Goal: Task Accomplishment & Management: Use online tool/utility

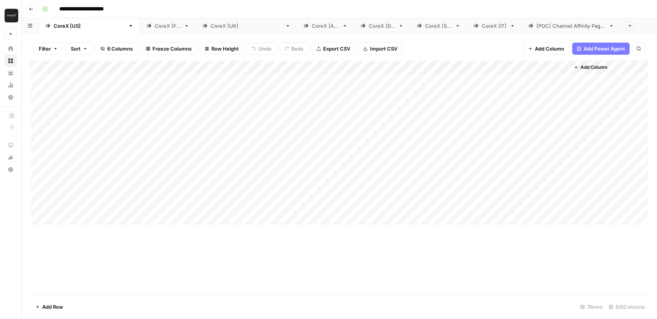
click at [155, 25] on div "CoreX [FR]" at bounding box center [168, 26] width 26 height 8
click at [211, 26] on div "CoreX [[GEOGRAPHIC_DATA]]" at bounding box center [246, 26] width 71 height 8
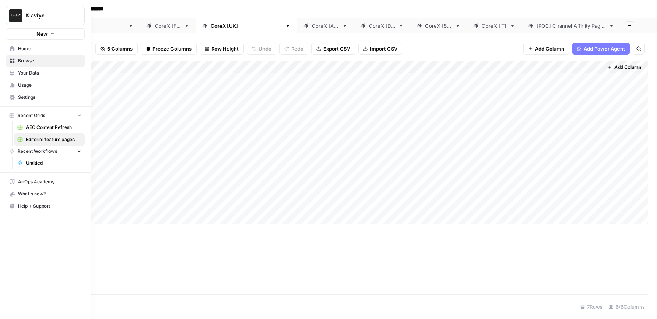
click at [32, 74] on span "Your Data" at bounding box center [50, 73] width 64 height 7
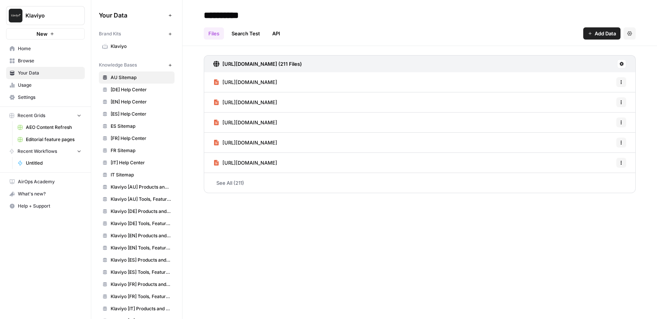
click at [34, 51] on span "Home" at bounding box center [50, 48] width 64 height 7
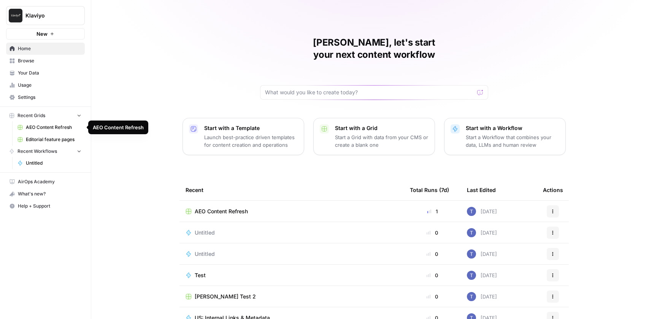
click at [51, 127] on span "AEO Content Refresh" at bounding box center [54, 127] width 56 height 7
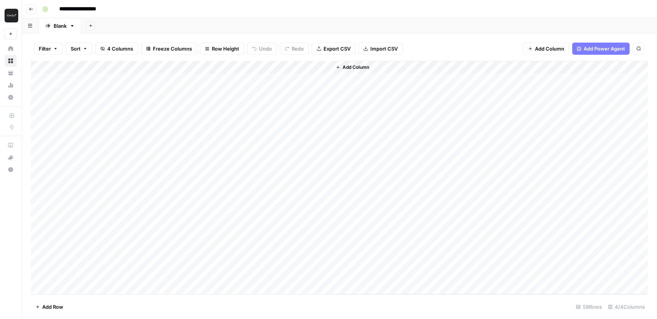
click at [29, 9] on icon "button" at bounding box center [31, 9] width 5 height 5
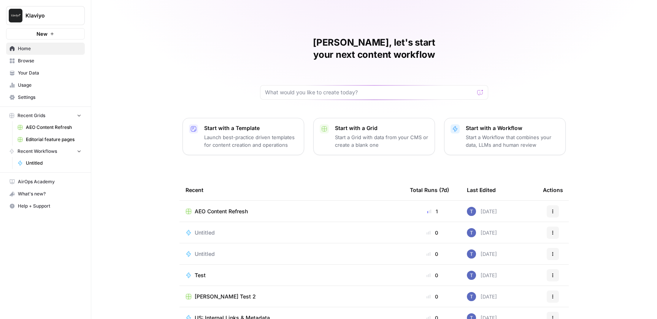
click at [51, 141] on span "Editorial feature pages" at bounding box center [54, 139] width 56 height 7
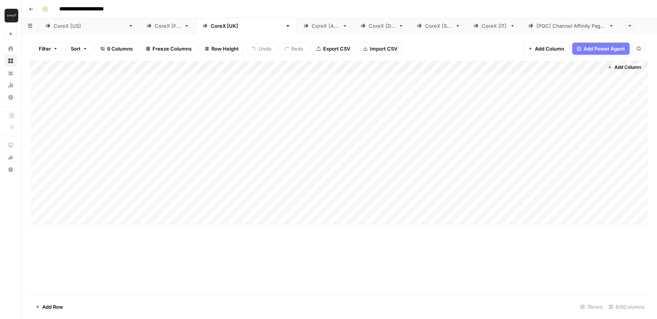
click at [537, 25] on div "[POC] Channel Affinity Pages" at bounding box center [571, 26] width 69 height 8
click at [63, 25] on div "CoreX [[GEOGRAPHIC_DATA]]" at bounding box center [89, 26] width 71 height 8
click at [376, 68] on div "Add Column" at bounding box center [339, 143] width 617 height 164
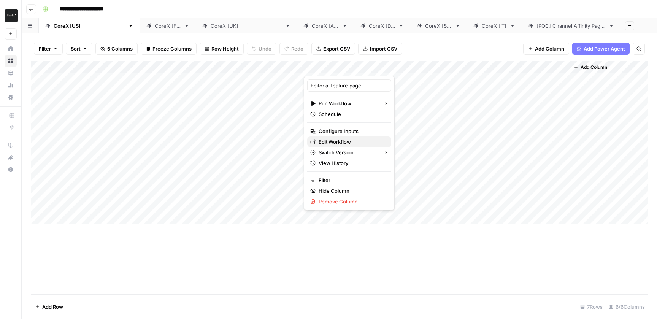
click at [332, 142] on span "Edit Workflow" at bounding box center [352, 142] width 67 height 8
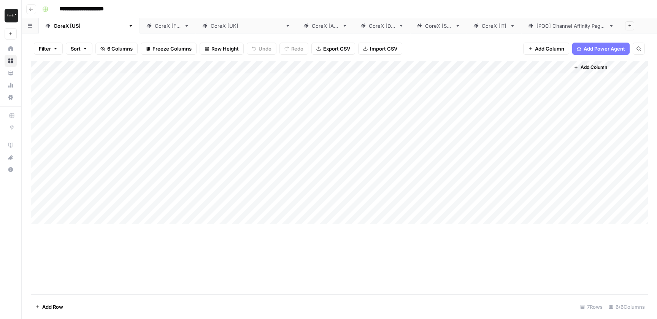
click at [155, 27] on div "CoreX [FR]" at bounding box center [168, 26] width 26 height 8
click at [519, 67] on div "Add Column" at bounding box center [339, 143] width 617 height 164
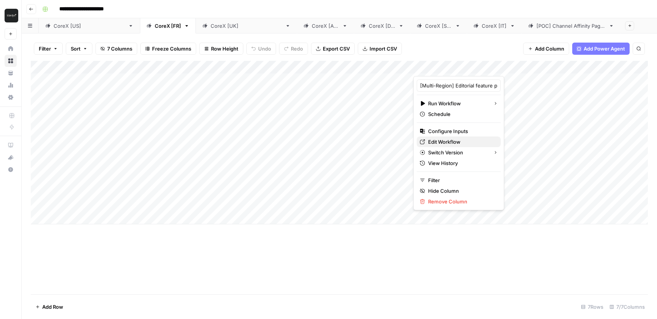
click at [448, 143] on span "Edit Workflow" at bounding box center [461, 142] width 67 height 8
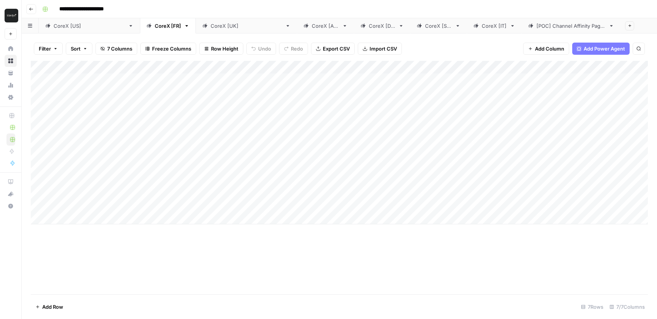
click at [63, 25] on div "CoreX [[GEOGRAPHIC_DATA]]" at bounding box center [89, 26] width 71 height 8
click at [155, 28] on div "CoreX [FR]" at bounding box center [168, 26] width 26 height 8
click at [196, 29] on link "CoreX [[GEOGRAPHIC_DATA]]" at bounding box center [246, 25] width 101 height 15
click at [565, 82] on div "Add Column" at bounding box center [339, 143] width 617 height 164
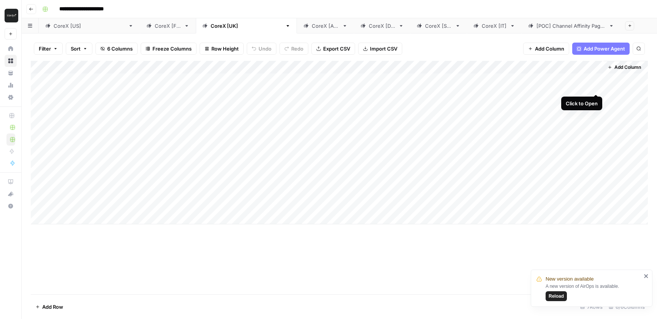
click at [597, 79] on div "Add Column" at bounding box center [339, 143] width 617 height 164
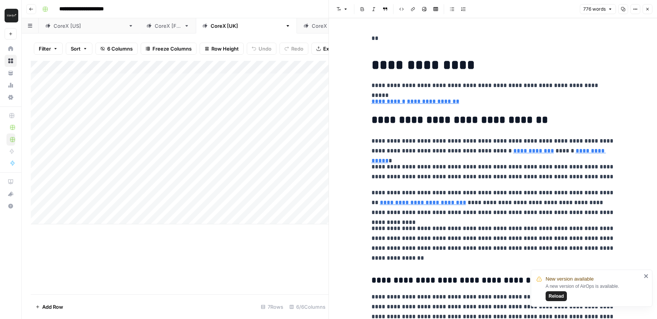
click at [561, 295] on span "Reload" at bounding box center [556, 296] width 15 height 7
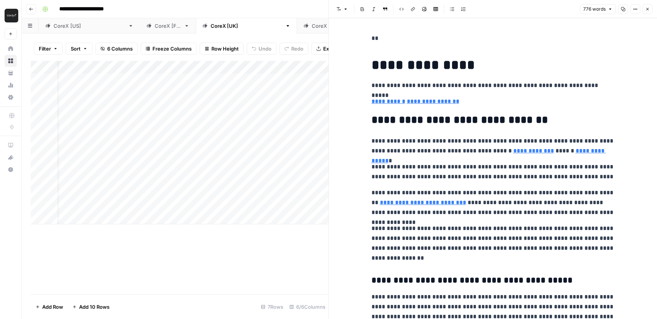
click at [648, 12] on button "Close" at bounding box center [648, 9] width 10 height 10
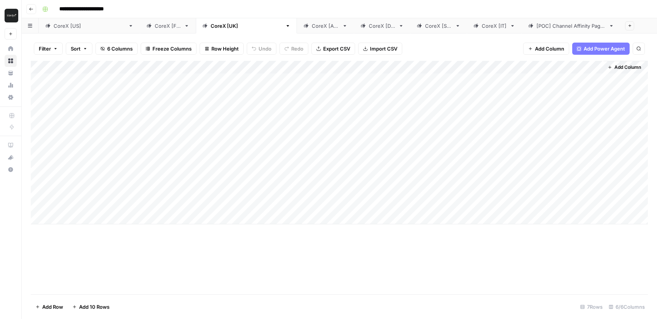
click at [519, 65] on div "Add Column" at bounding box center [339, 143] width 617 height 164
click at [383, 264] on div "Add Column" at bounding box center [339, 177] width 617 height 233
click at [518, 65] on div "Add Column" at bounding box center [339, 143] width 617 height 164
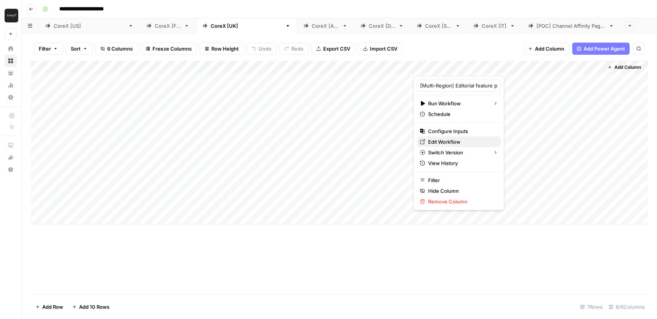
click at [444, 141] on span "Edit Workflow" at bounding box center [461, 142] width 67 height 8
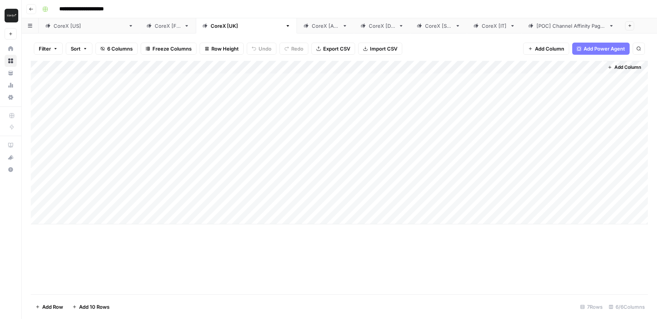
click at [312, 22] on div "CoreX [AU]" at bounding box center [325, 26] width 27 height 8
click at [312, 25] on div "CoreX [AU]" at bounding box center [325, 26] width 27 height 8
click at [594, 77] on div "Add Column" at bounding box center [339, 143] width 617 height 164
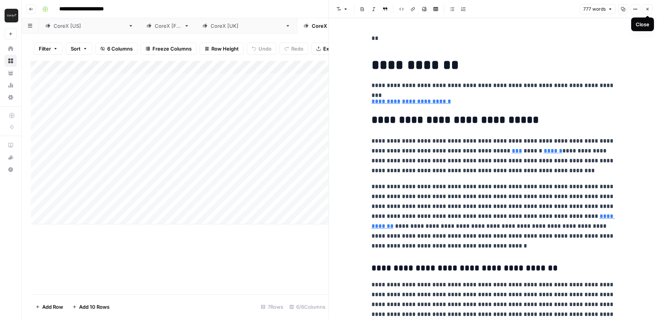
click at [643, 10] on button "Close" at bounding box center [648, 9] width 10 height 10
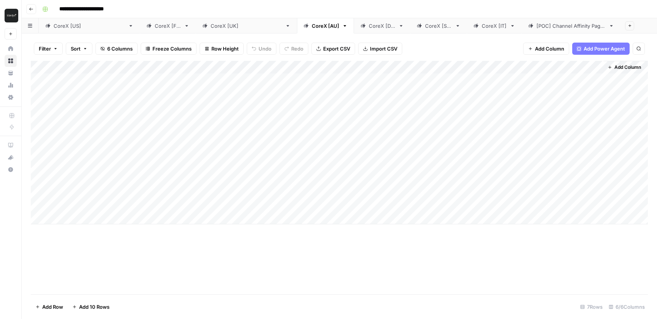
click at [369, 27] on div "CoreX [DE]" at bounding box center [382, 26] width 27 height 8
click at [597, 79] on div "Add Column" at bounding box center [339, 143] width 617 height 164
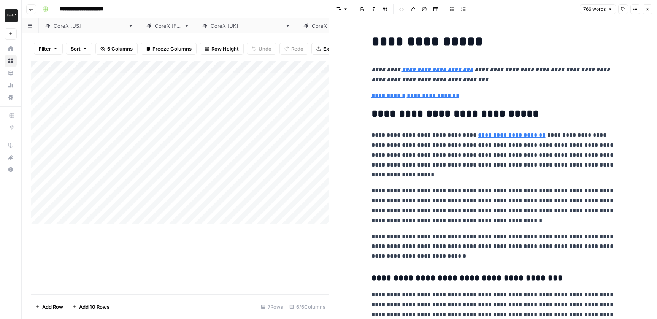
click at [648, 8] on icon "button" at bounding box center [647, 9] width 5 height 5
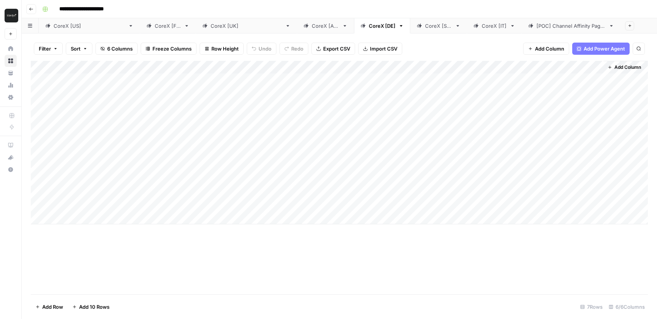
click at [425, 27] on div "CoreX [SG]" at bounding box center [438, 26] width 27 height 8
click at [596, 78] on div "Add Column" at bounding box center [339, 143] width 617 height 164
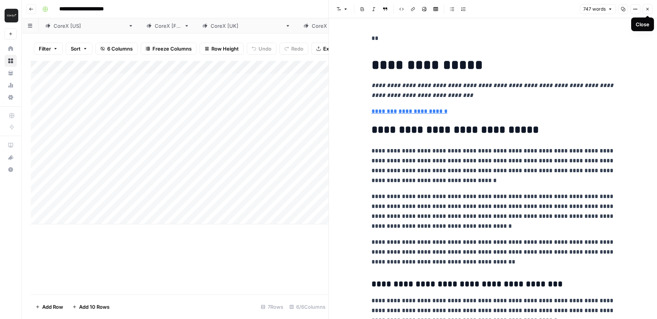
click at [649, 10] on icon "button" at bounding box center [647, 9] width 5 height 5
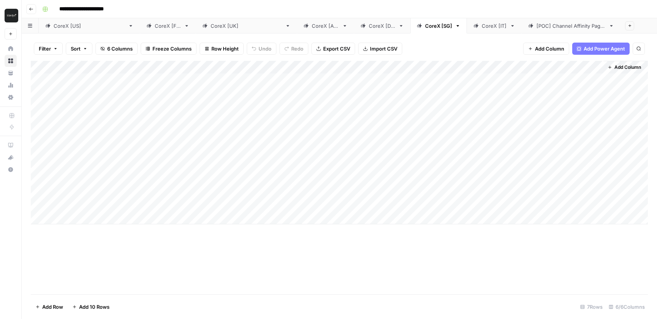
click at [65, 25] on div "CoreX [[GEOGRAPHIC_DATA]]" at bounding box center [89, 26] width 71 height 8
click at [211, 24] on div "CoreX [[GEOGRAPHIC_DATA]]" at bounding box center [246, 26] width 71 height 8
click at [595, 76] on div "Add Column" at bounding box center [339, 143] width 617 height 164
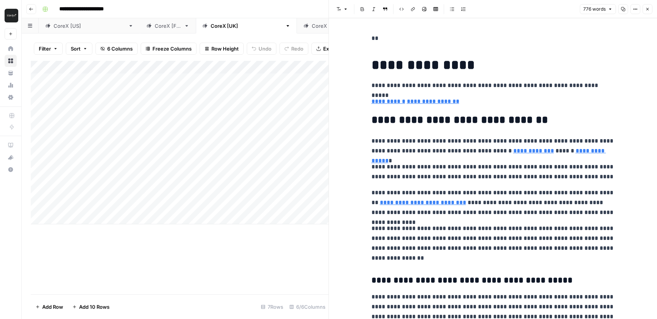
click at [647, 10] on icon "button" at bounding box center [647, 9] width 5 height 5
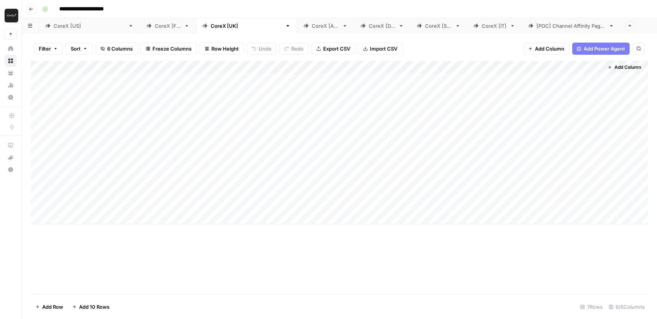
click at [146, 25] on div "CoreX [FR]" at bounding box center [163, 26] width 35 height 8
click at [211, 25] on div "CoreX [[GEOGRAPHIC_DATA]]" at bounding box center [246, 26] width 71 height 8
click at [66, 29] on div "CoreX [[GEOGRAPHIC_DATA]]" at bounding box center [89, 26] width 71 height 8
click at [155, 28] on div "CoreX [FR]" at bounding box center [168, 26] width 26 height 8
type input "**********"
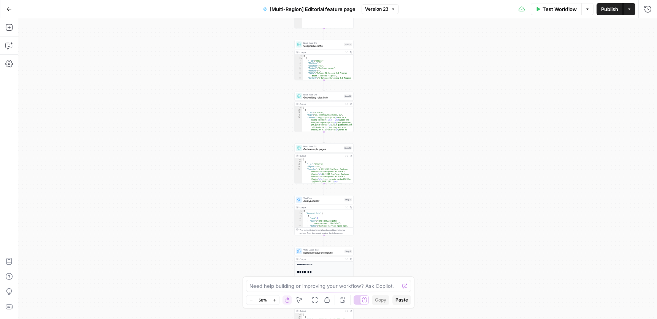
drag, startPoint x: 448, startPoint y: 144, endPoint x: 396, endPoint y: 162, distance: 54.5
click at [396, 162] on div "Workflow Set Inputs Inputs Integration Google Docs Integration Step 14 Run Code…" at bounding box center [337, 168] width 639 height 301
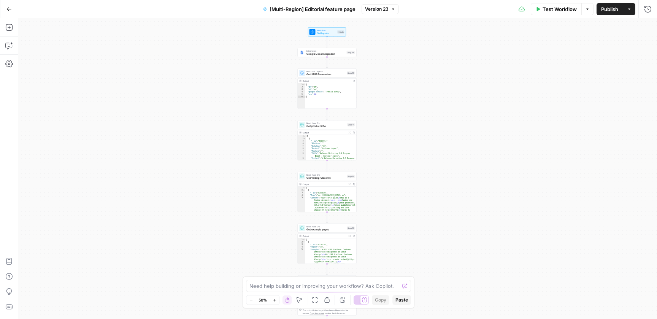
drag, startPoint x: 396, startPoint y: 104, endPoint x: 395, endPoint y: 135, distance: 31.6
click at [395, 135] on div "Workflow Set Inputs Inputs Integration Google Docs Integration Step 14 Run Code…" at bounding box center [337, 168] width 639 height 301
drag, startPoint x: 386, startPoint y: 118, endPoint x: 386, endPoint y: 114, distance: 4.2
click at [386, 114] on div "Workflow Set Inputs Inputs Integration Google Docs Integration Step 14 Run Code…" at bounding box center [337, 168] width 639 height 301
